Goal: Find specific page/section: Find specific page/section

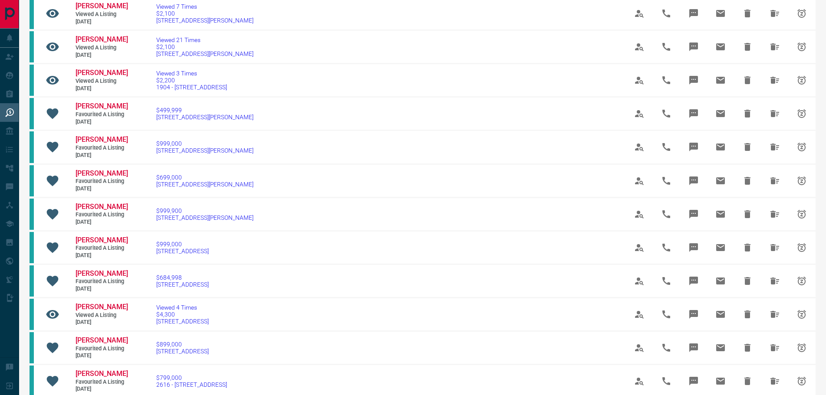
scroll to position [434, 0]
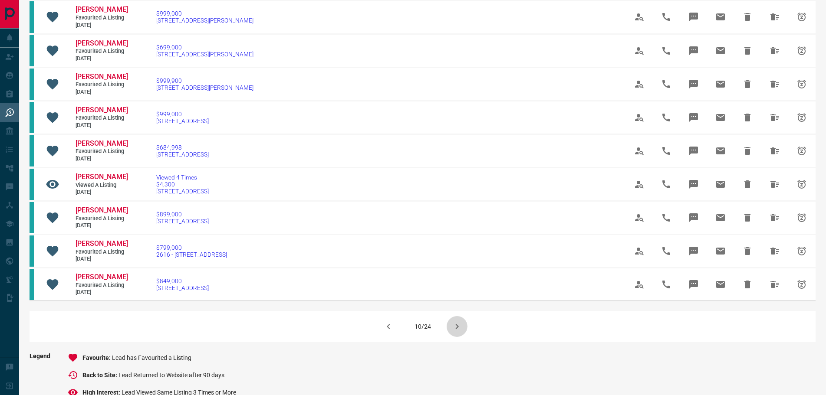
click at [449, 335] on button "button" at bounding box center [457, 326] width 21 height 21
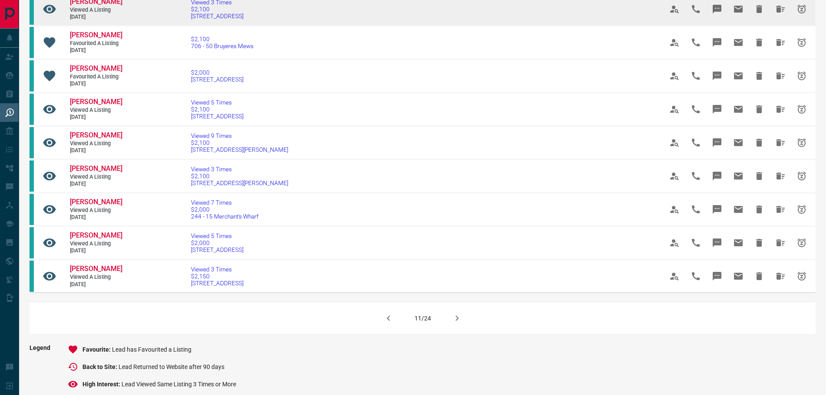
scroll to position [521, 0]
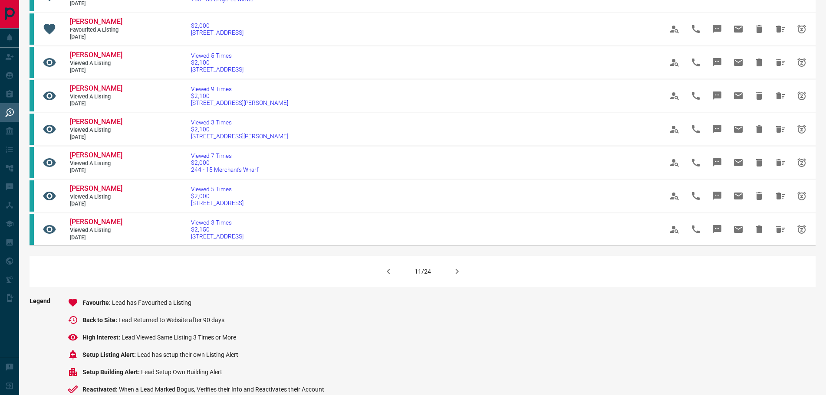
click at [456, 269] on icon "button" at bounding box center [456, 271] width 3 height 5
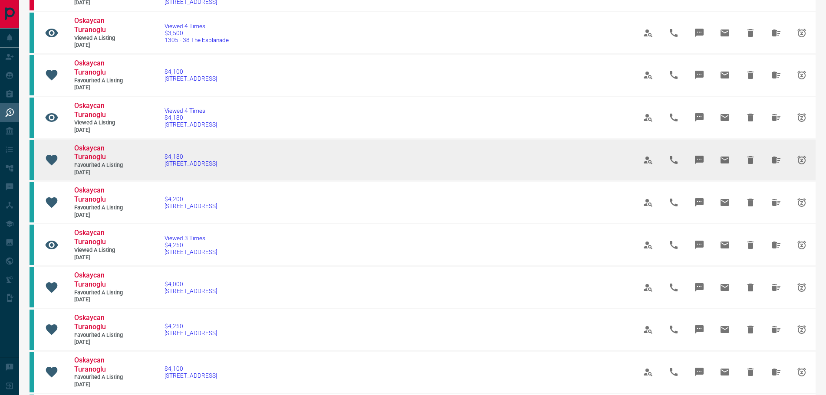
scroll to position [130, 0]
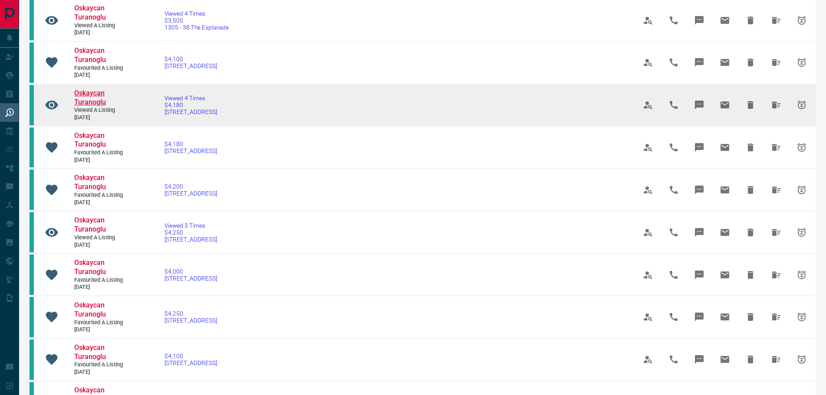
click at [102, 106] on span "Oskaycan Turanoglu" at bounding box center [90, 97] width 32 height 17
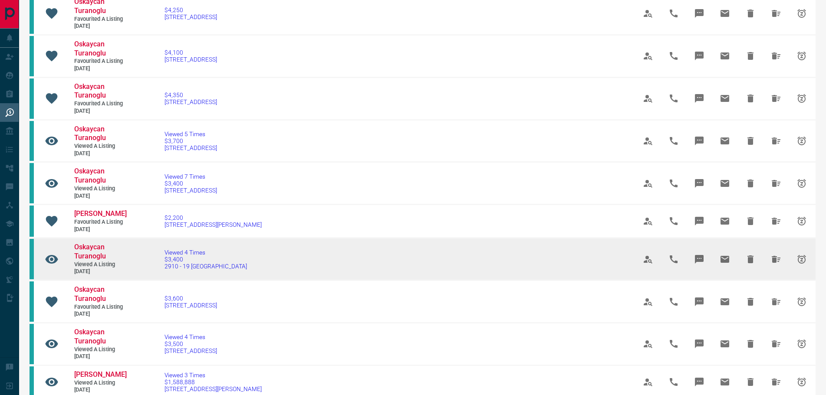
scroll to position [608, 0]
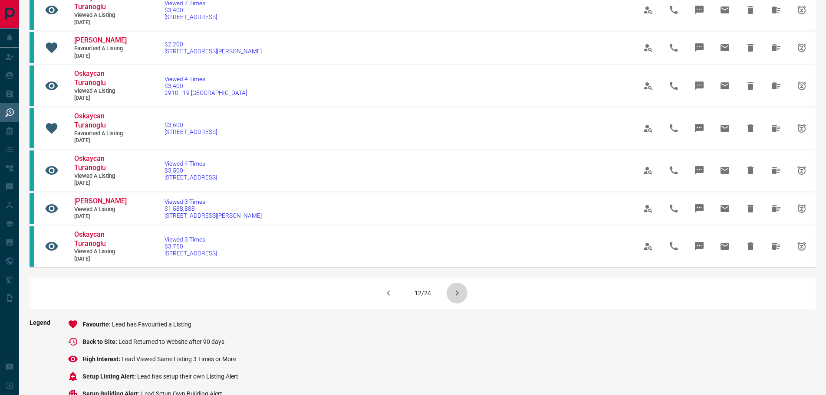
click at [457, 296] on icon "button" at bounding box center [456, 293] width 3 height 5
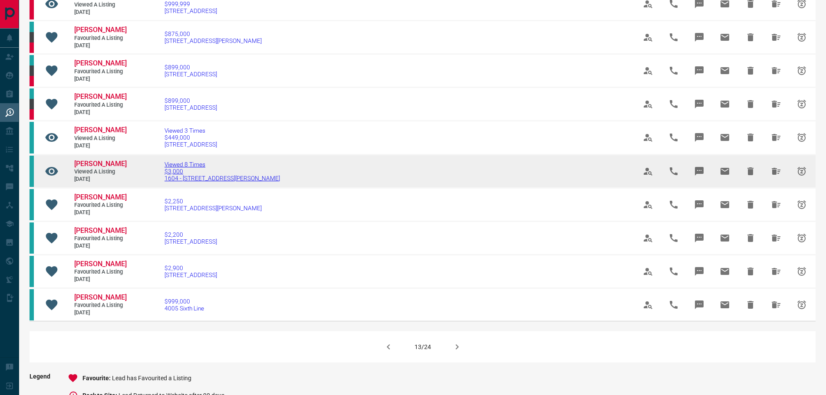
scroll to position [434, 0]
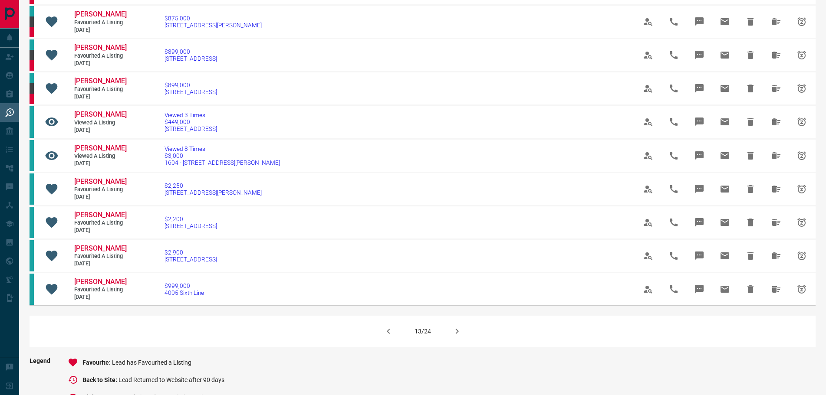
click at [454, 337] on icon "button" at bounding box center [457, 331] width 10 height 10
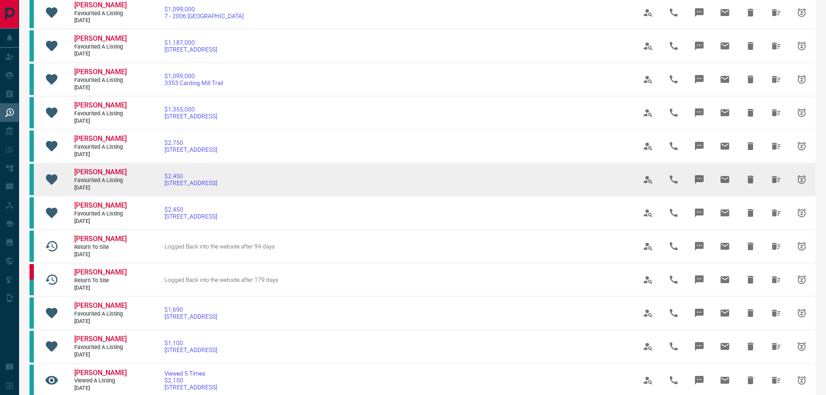
scroll to position [0, 0]
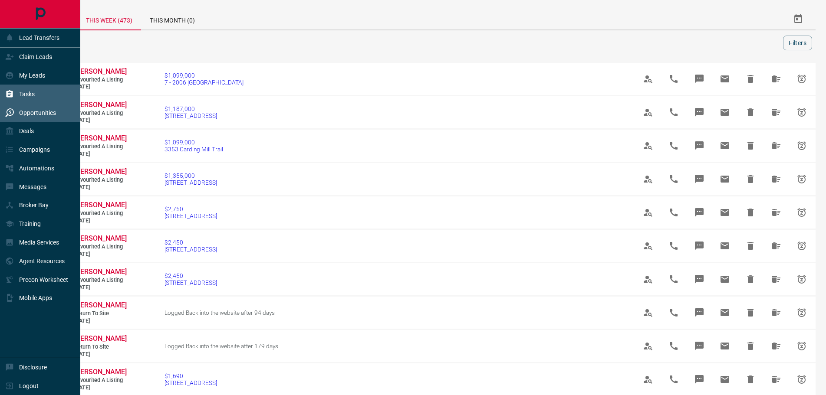
click at [21, 94] on p "Tasks" at bounding box center [27, 94] width 16 height 7
